Goal: Information Seeking & Learning: Check status

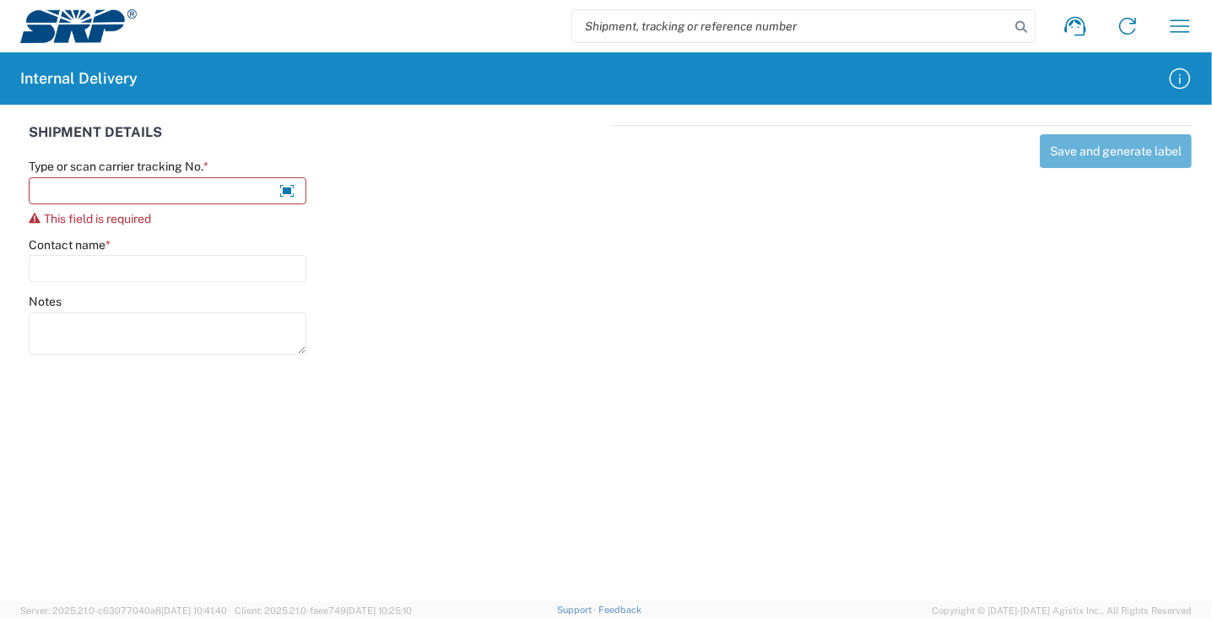
click at [873, 32] on input "search" at bounding box center [790, 26] width 437 height 32
type input "[PERSON_NAME]"
click at [1011, 31] on icon at bounding box center [1021, 27] width 24 height 24
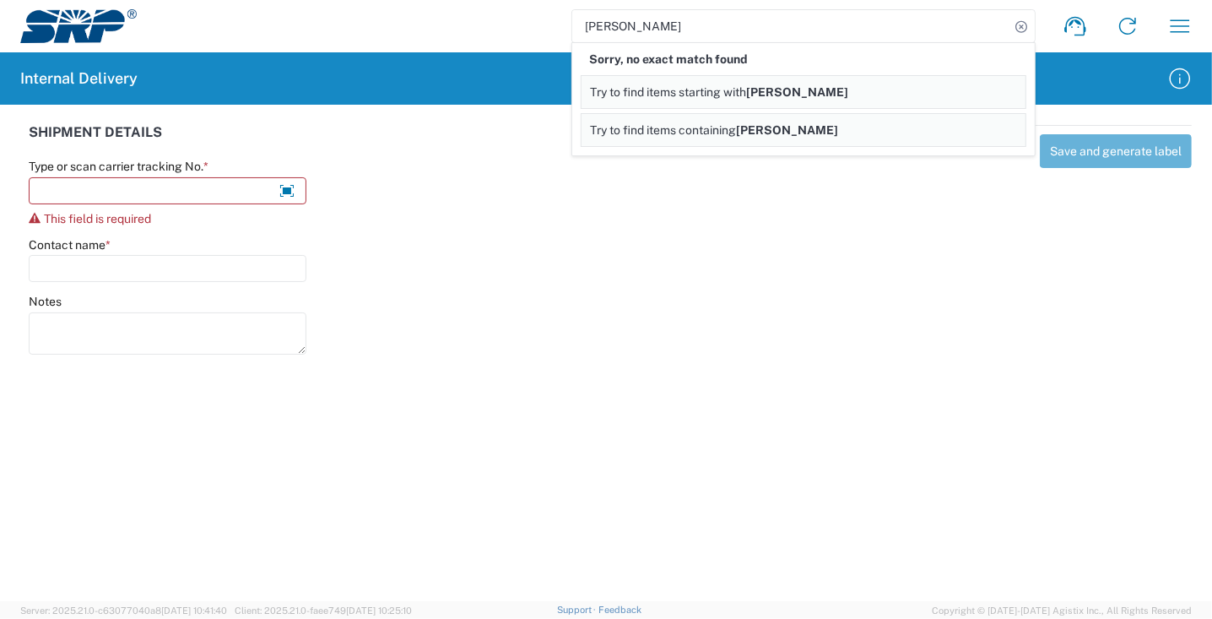
click at [937, 132] on link "Try to find items containing tatum" at bounding box center [804, 130] width 446 height 34
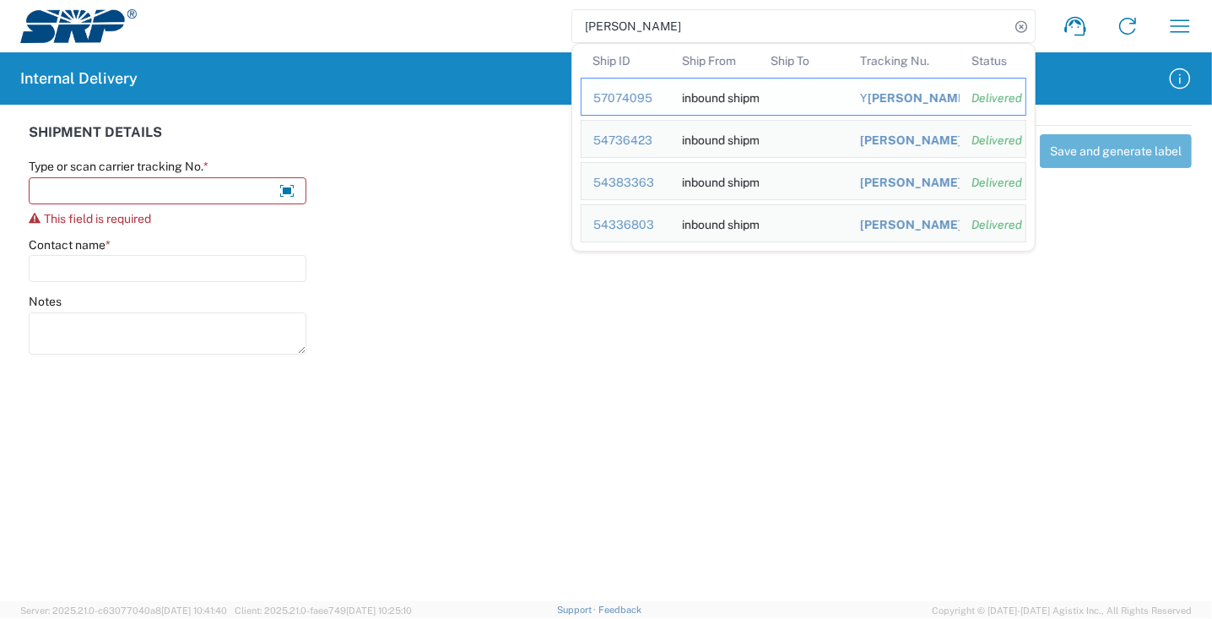
click at [964, 97] on td "Status Delivered" at bounding box center [993, 97] width 67 height 38
click at [616, 100] on div "57074095" at bounding box center [625, 97] width 65 height 15
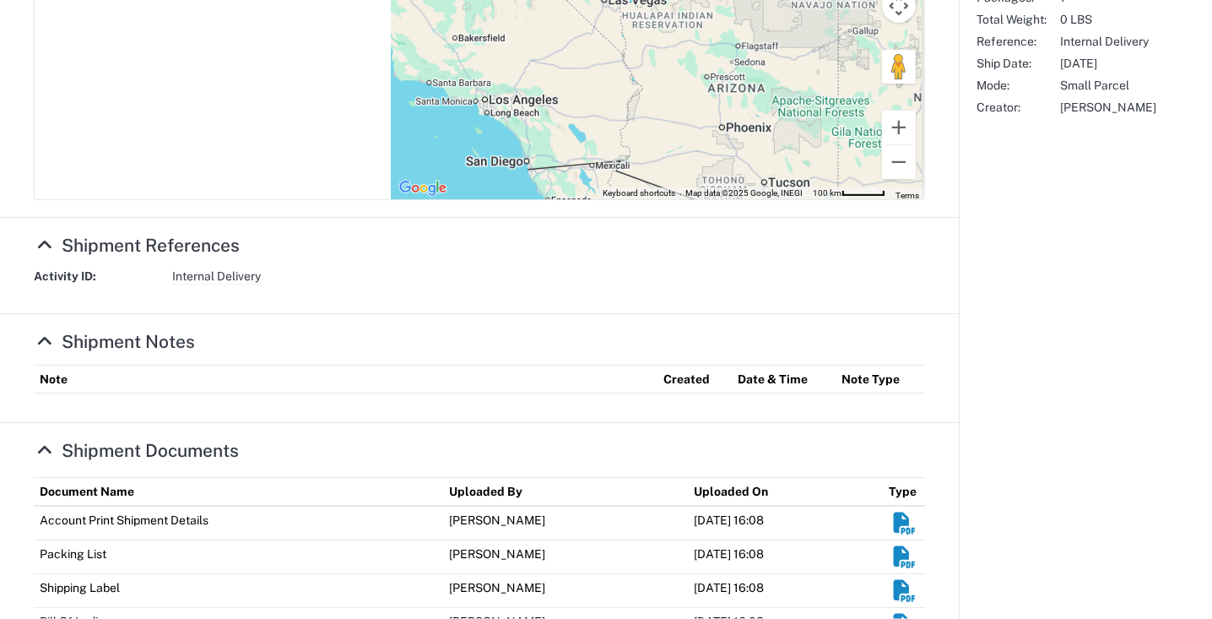
scroll to position [590, 0]
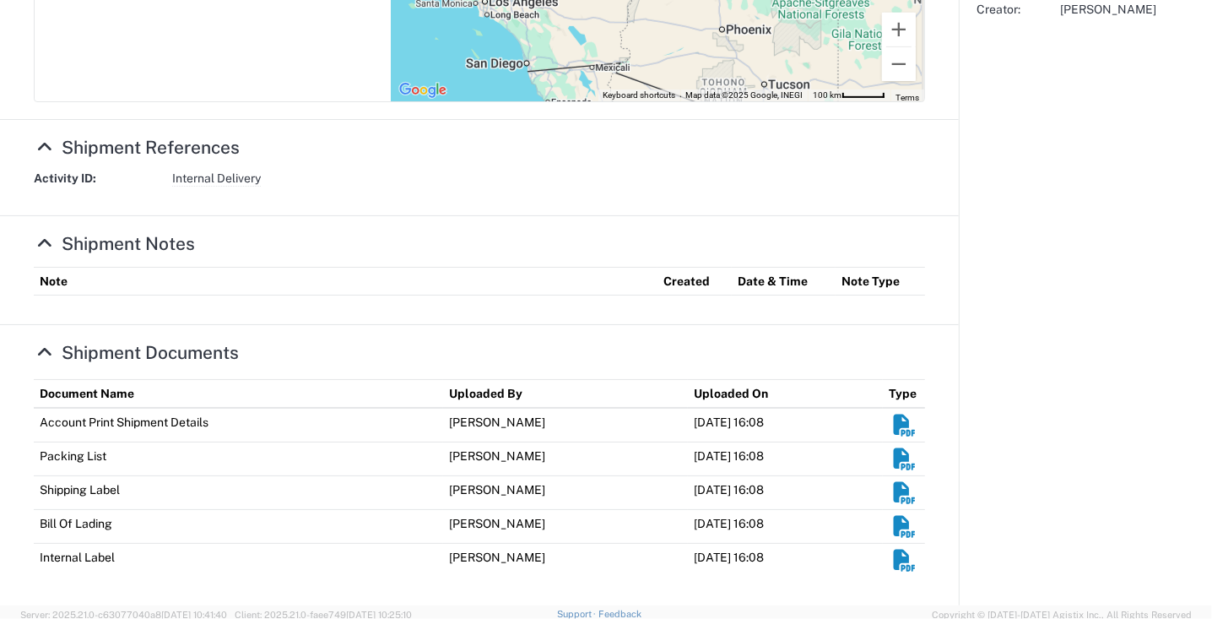
click at [901, 560] on em "Shipment Documents" at bounding box center [904, 559] width 26 height 21
